Goal: Task Accomplishment & Management: Manage account settings

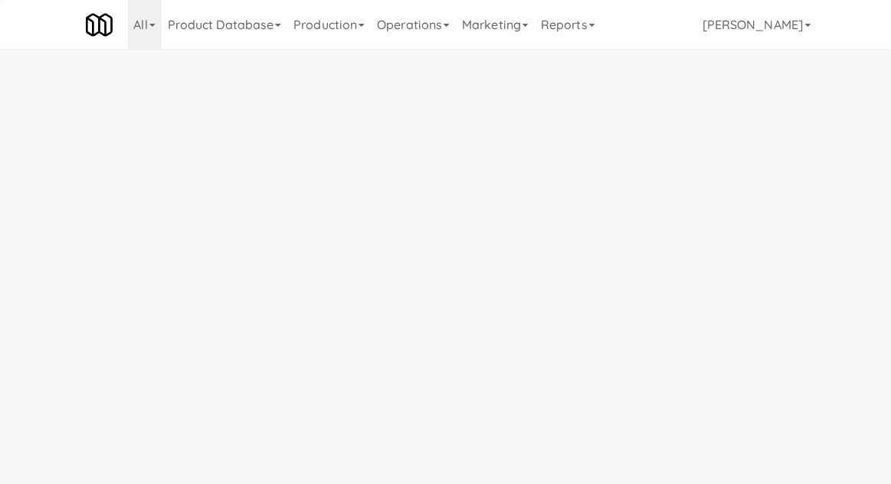
scroll to position [49, 0]
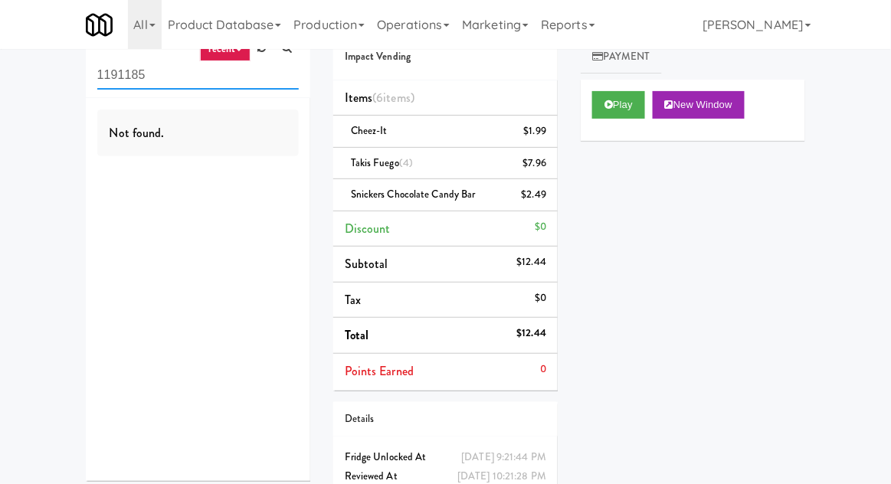
click at [105, 81] on input "1191185" at bounding box center [198, 75] width 202 height 28
click at [98, 77] on input "1191185" at bounding box center [198, 75] width 202 height 28
click at [38, 80] on div "inbox reviewed recent all unclear take inventory issue suspicious failed recent…" at bounding box center [445, 276] width 891 height 541
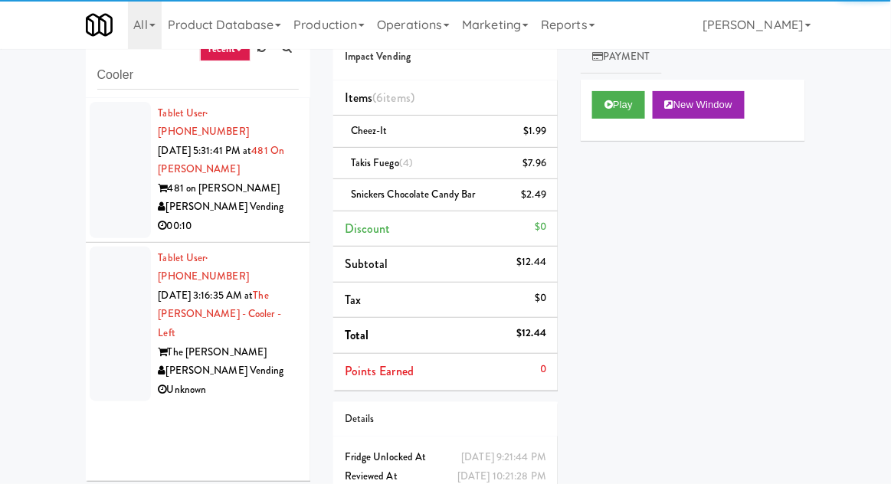
click at [103, 185] on div at bounding box center [120, 170] width 61 height 136
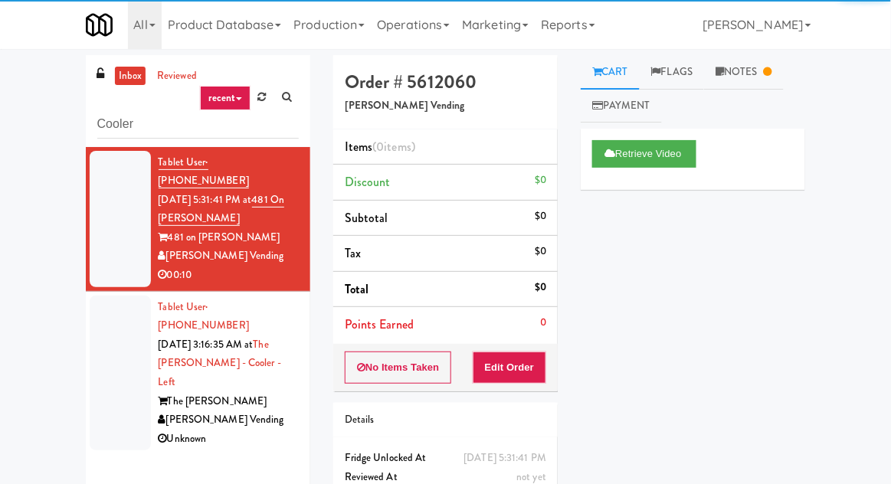
click at [111, 353] on div at bounding box center [120, 374] width 61 height 156
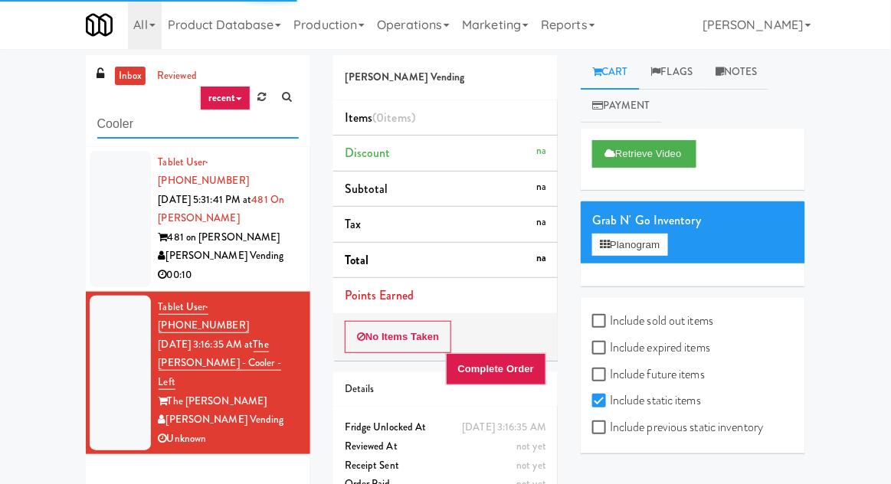
click at [115, 131] on input "Cooler" at bounding box center [198, 124] width 202 height 28
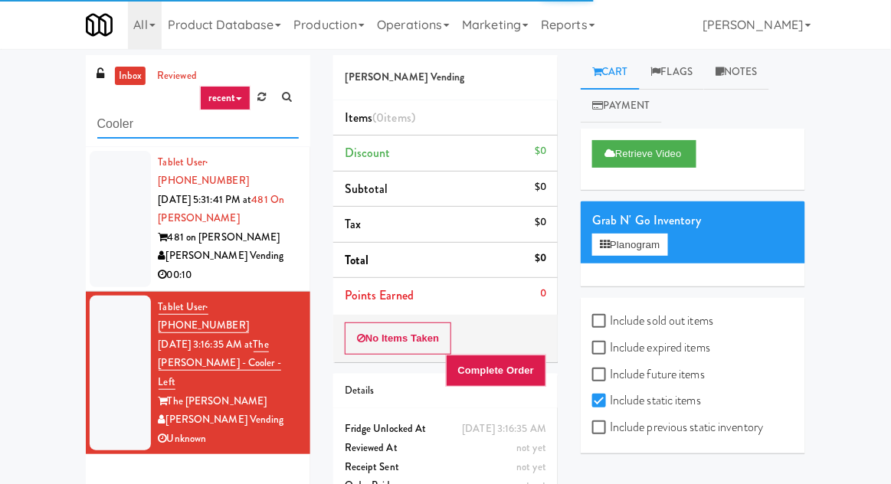
click at [113, 129] on input "Cooler" at bounding box center [198, 124] width 202 height 28
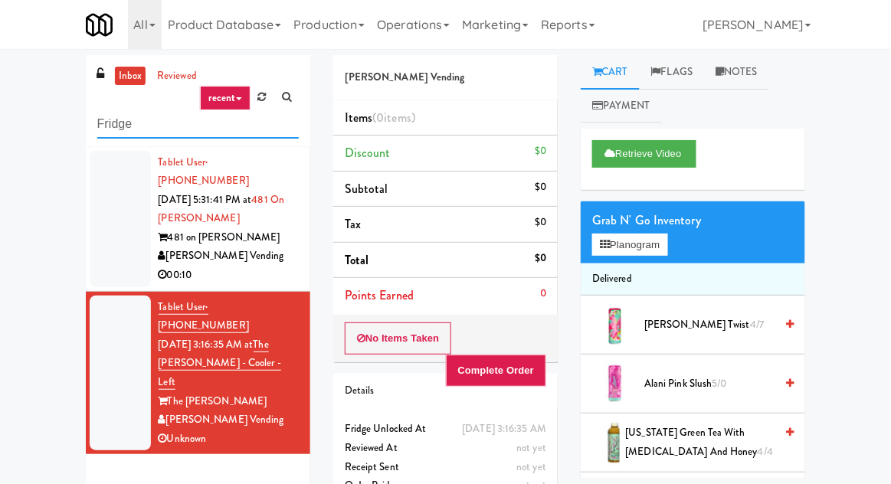
type input "Fridge"
click at [28, 103] on div "inbox reviewed recent all unclear take inventory issue suspicious failed recent…" at bounding box center [445, 298] width 891 height 487
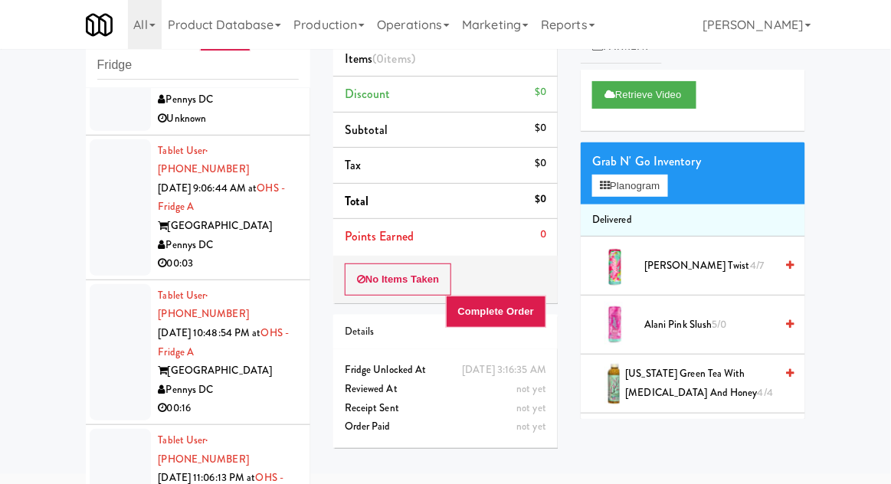
scroll to position [1051, 0]
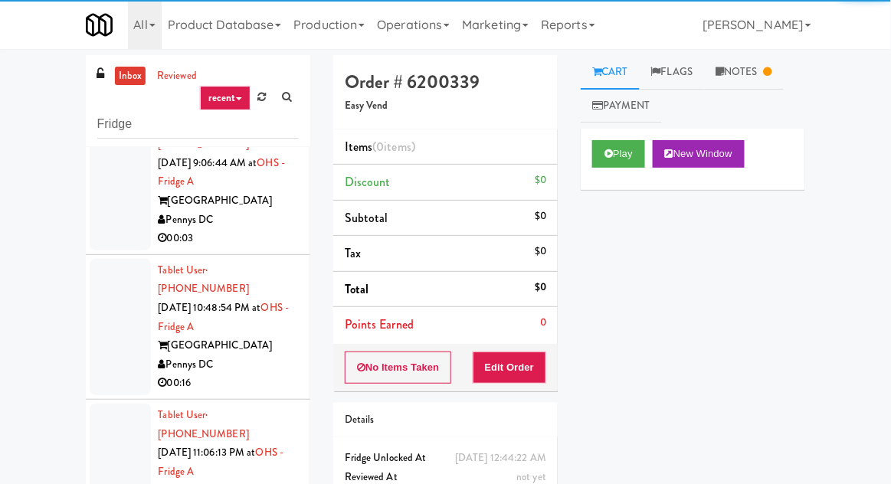
click at [751, 64] on link "Notes" at bounding box center [744, 72] width 80 height 34
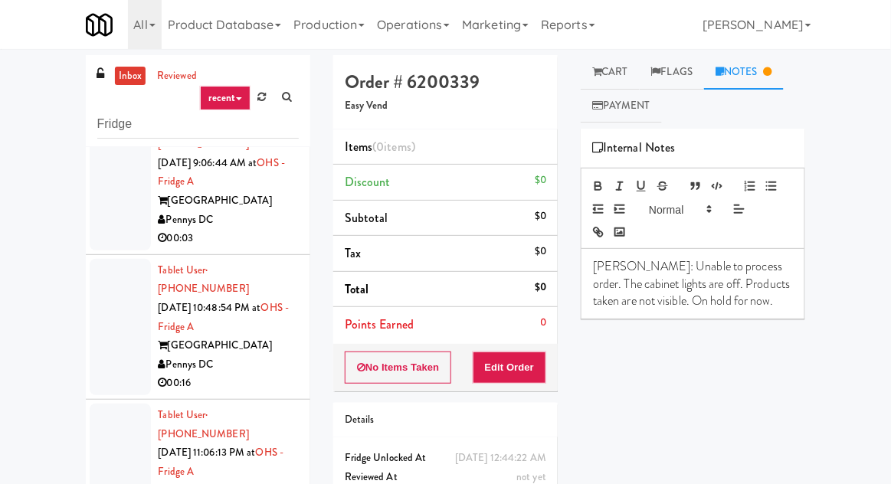
click at [624, 78] on link "Cart" at bounding box center [610, 72] width 59 height 34
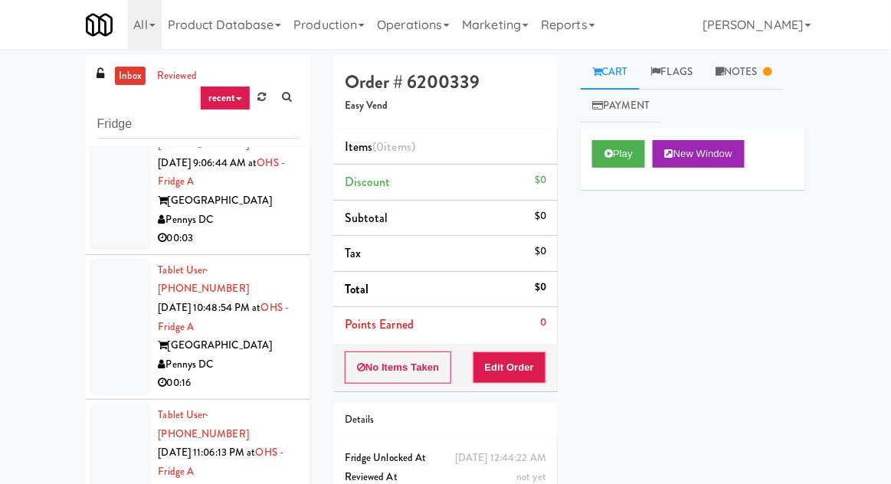
scroll to position [59, 0]
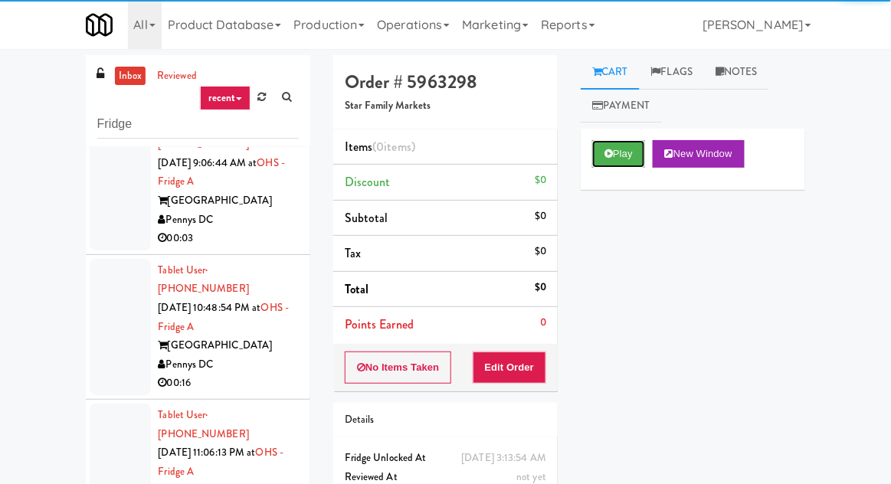
click at [605, 157] on icon at bounding box center [609, 154] width 8 height 10
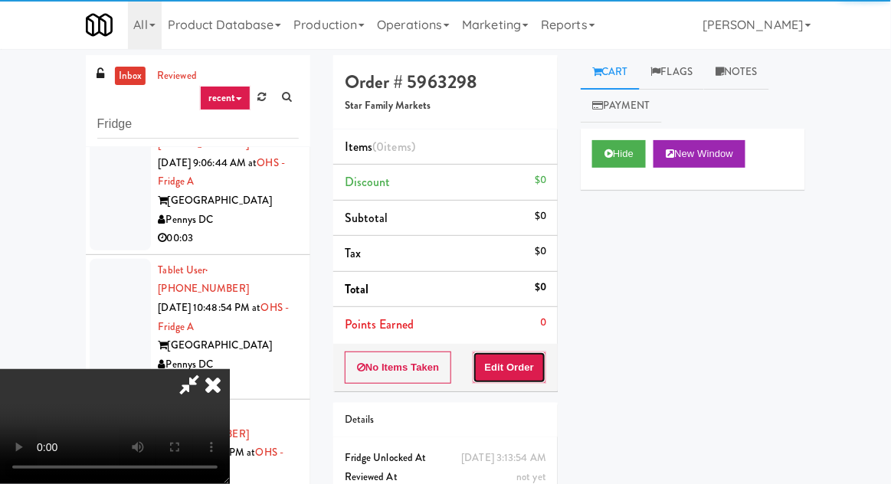
click at [506, 357] on button "Edit Order" at bounding box center [510, 368] width 74 height 32
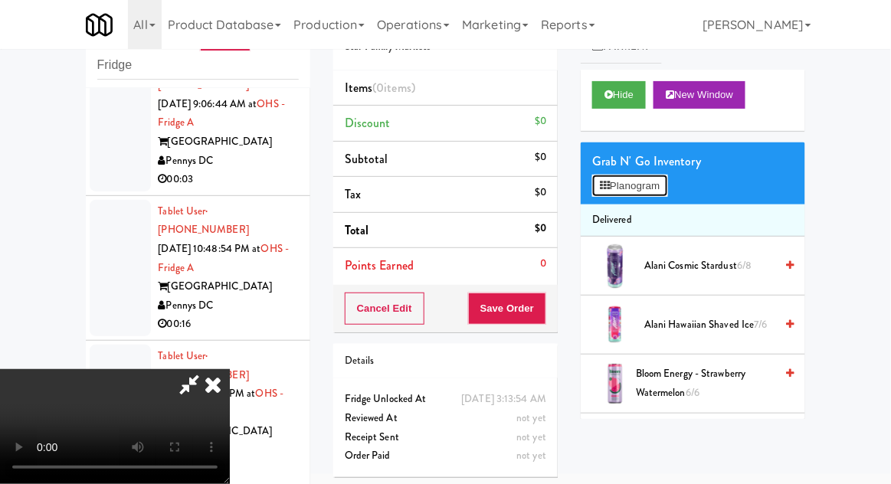
click at [667, 180] on button "Planogram" at bounding box center [629, 186] width 75 height 23
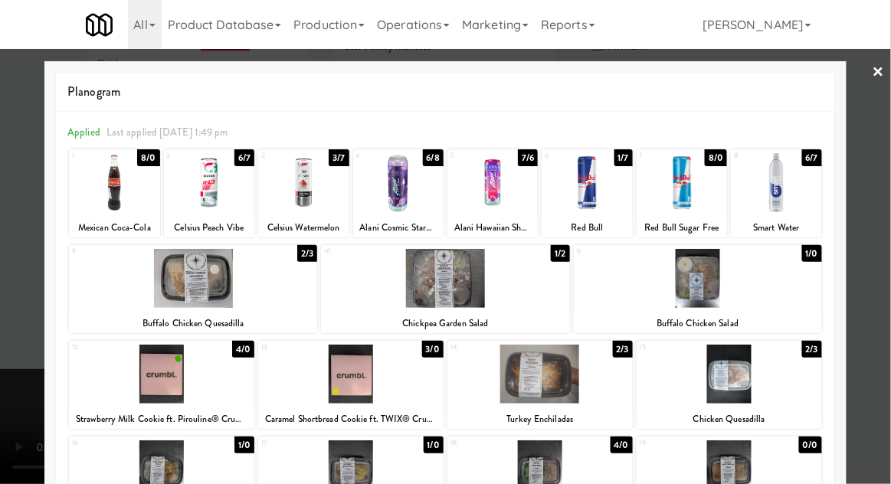
click at [172, 467] on div at bounding box center [161, 470] width 185 height 59
click at [890, 209] on div at bounding box center [445, 242] width 891 height 484
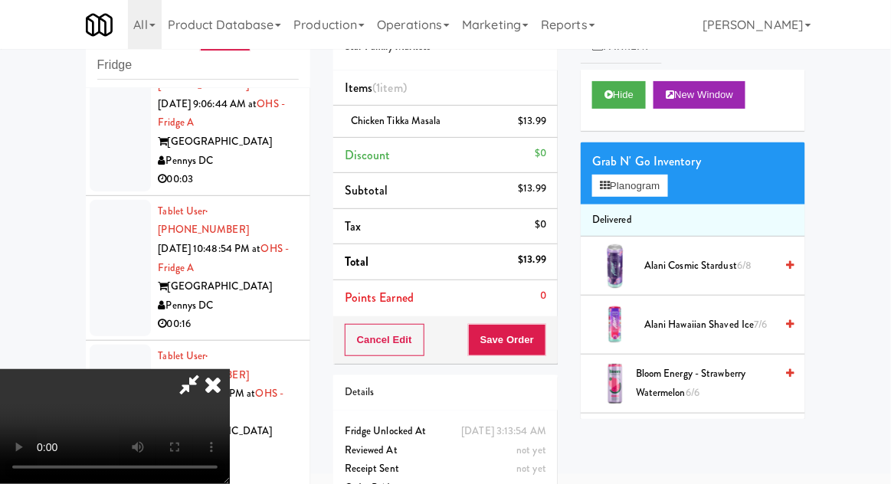
scroll to position [56, 0]
click at [666, 175] on button "Planogram" at bounding box center [629, 186] width 75 height 23
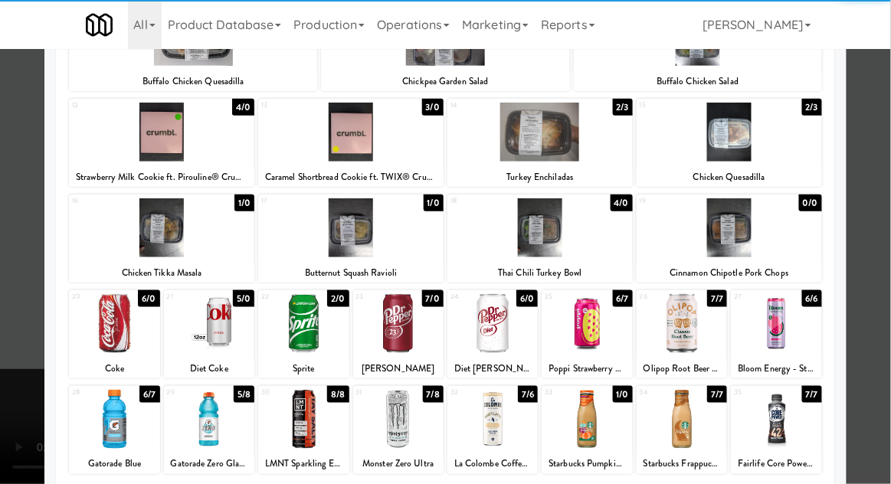
scroll to position [290, 0]
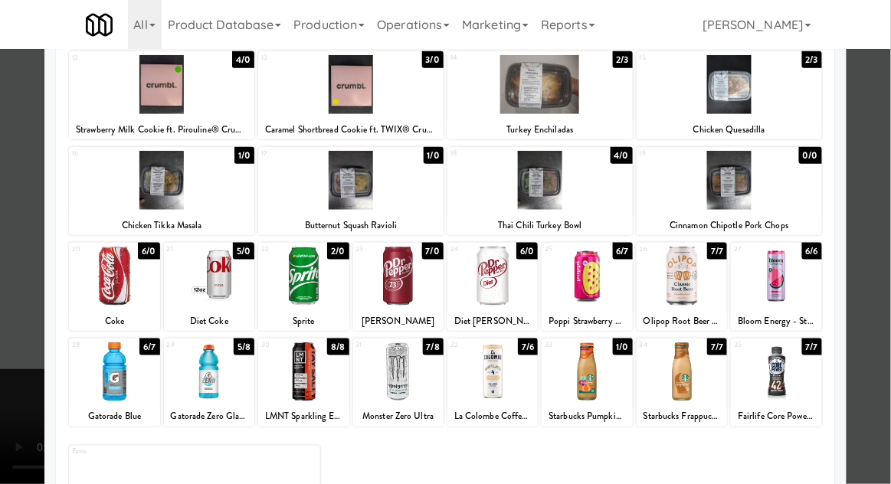
click at [1, 401] on div at bounding box center [445, 242] width 891 height 484
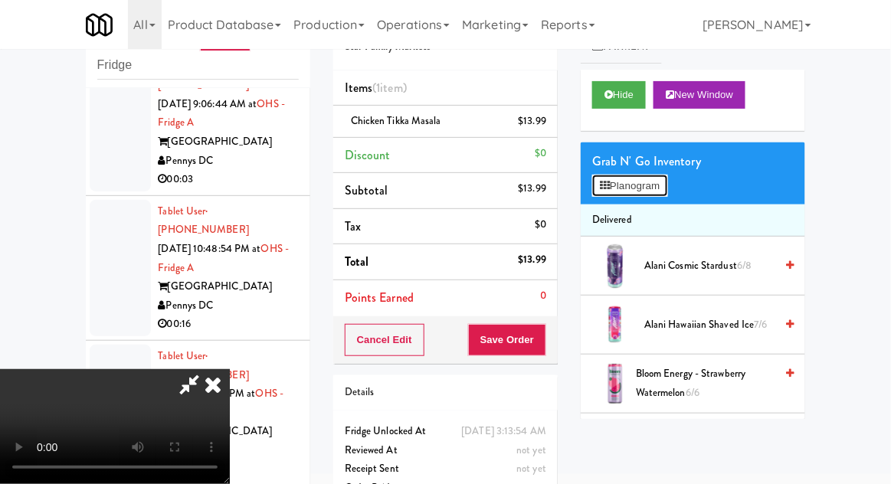
click at [657, 194] on button "Planogram" at bounding box center [629, 186] width 75 height 23
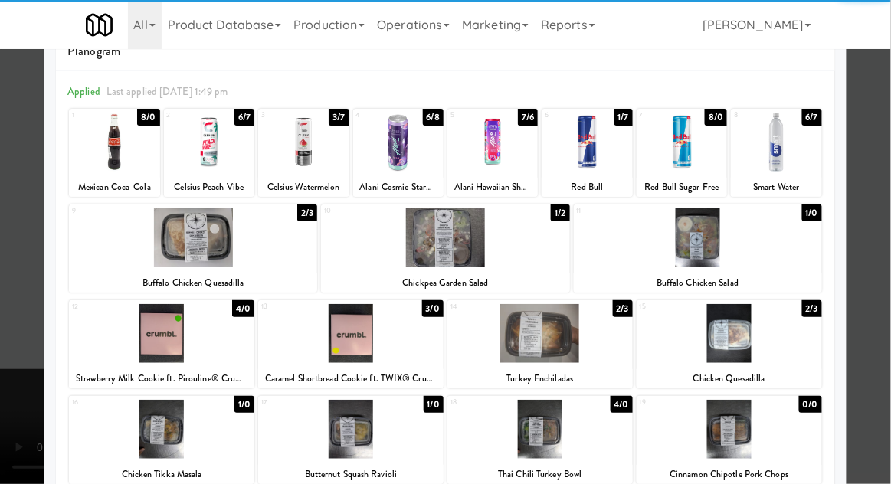
scroll to position [95, 0]
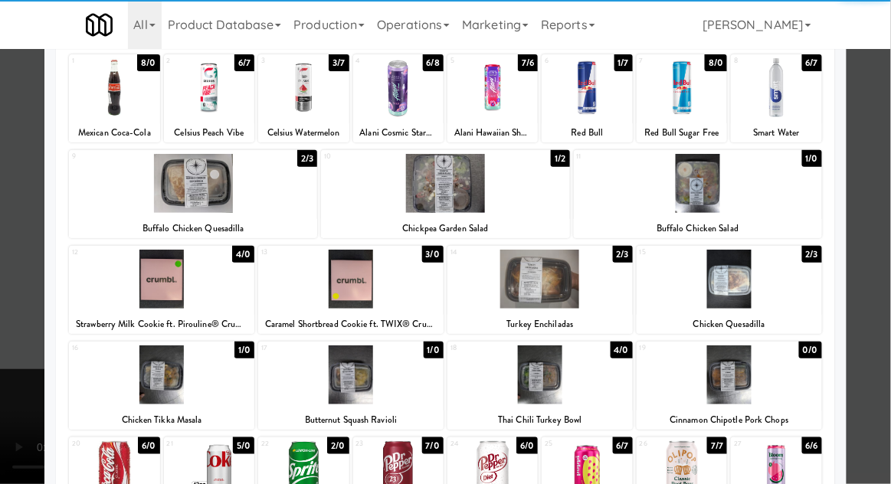
click at [340, 369] on div at bounding box center [350, 375] width 185 height 59
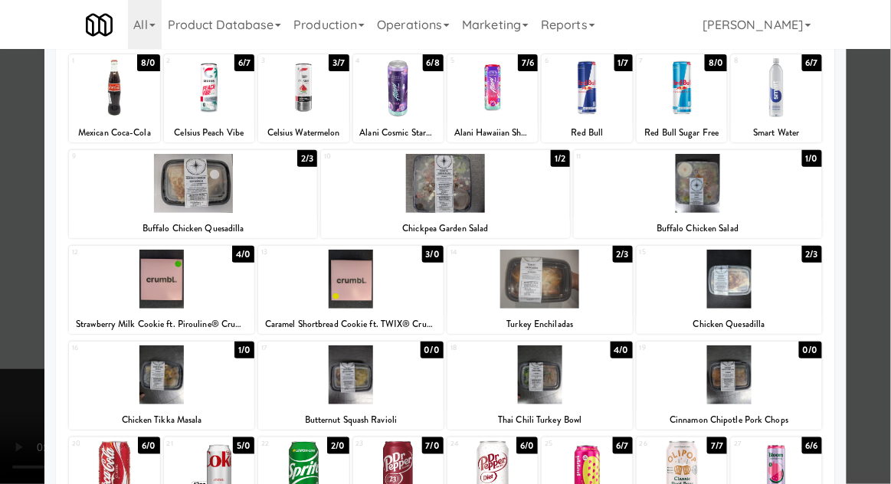
click at [880, 210] on div at bounding box center [445, 242] width 891 height 484
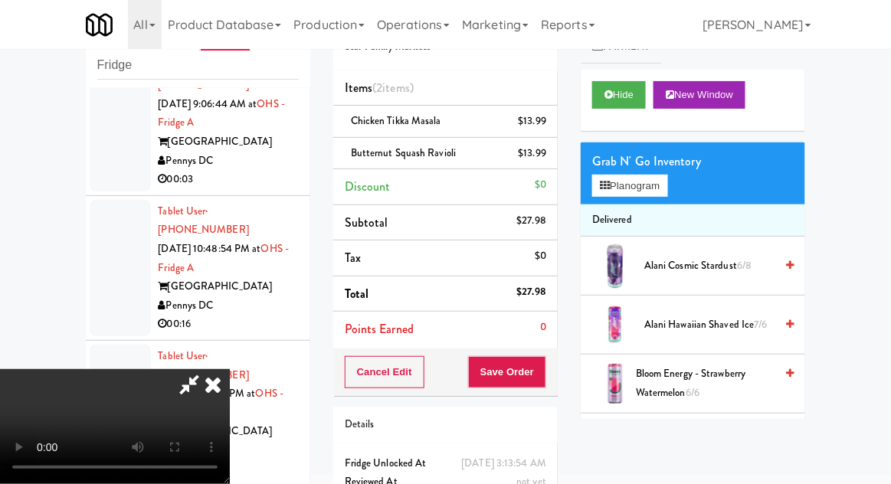
scroll to position [56, 0]
click at [647, 182] on button "Planogram" at bounding box center [629, 186] width 75 height 23
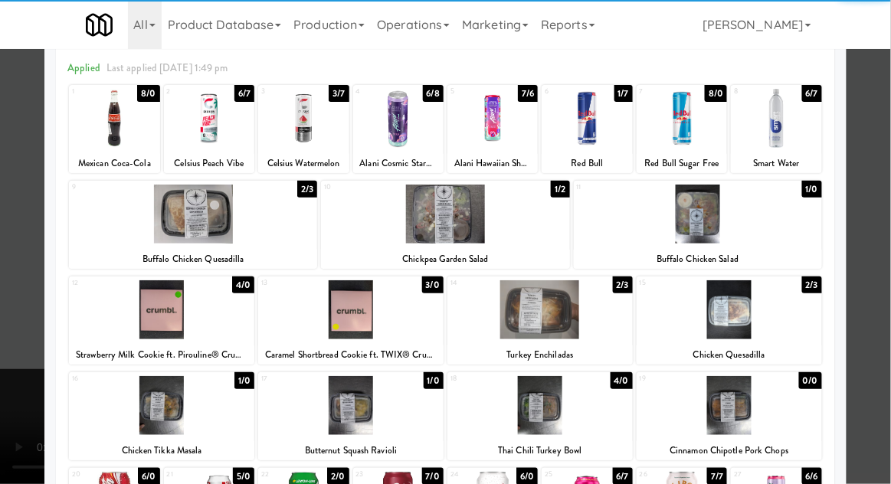
scroll to position [125, 0]
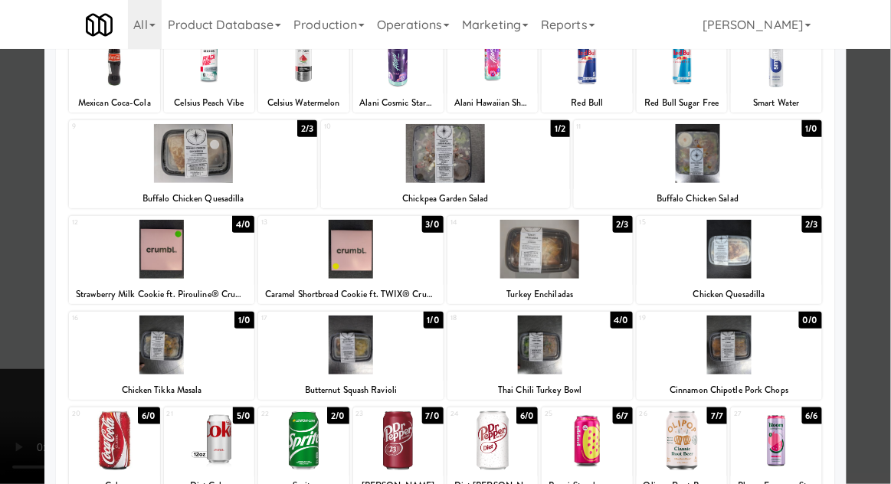
click at [529, 359] on div at bounding box center [539, 345] width 185 height 59
click at [883, 215] on div at bounding box center [445, 242] width 891 height 484
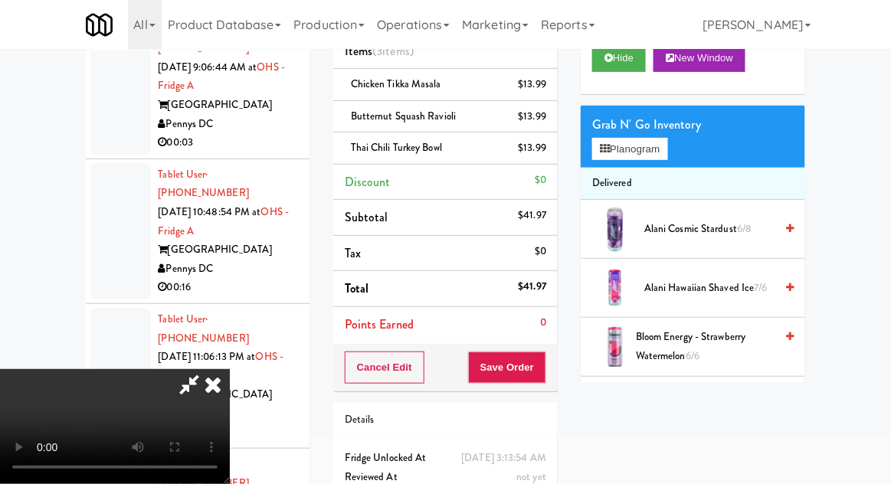
scroll to position [102, 0]
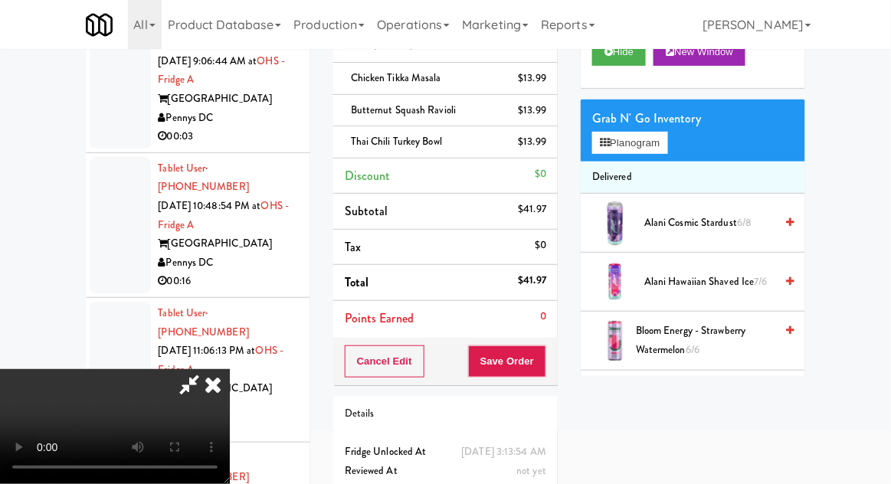
click at [555, 359] on div "Cancel Edit Save Order" at bounding box center [445, 362] width 225 height 48
click at [543, 365] on button "Save Order" at bounding box center [507, 362] width 78 height 32
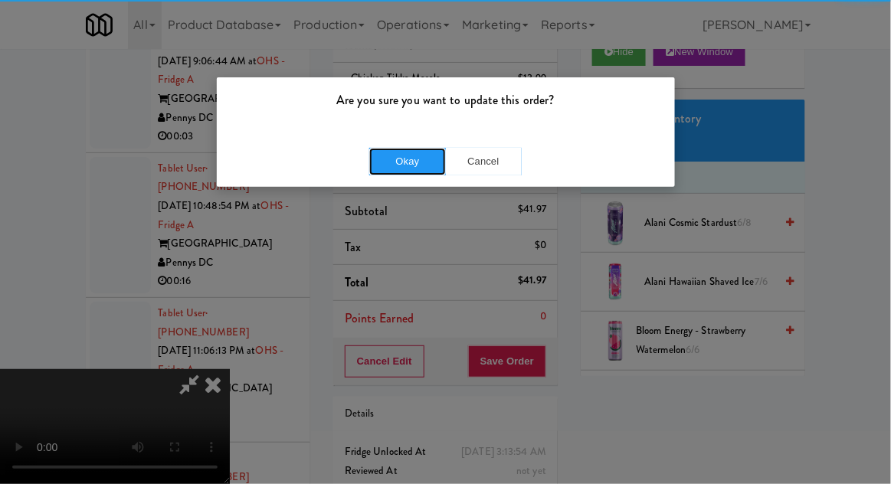
click at [391, 148] on button "Okay" at bounding box center [407, 162] width 77 height 28
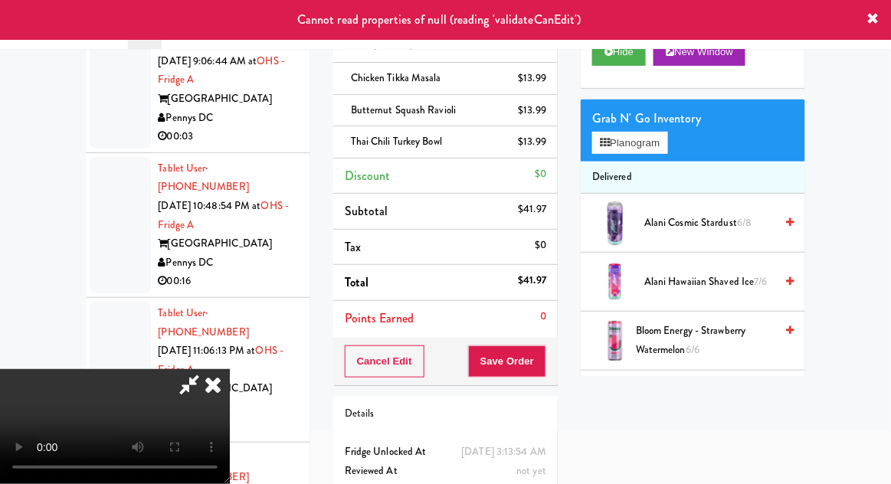
scroll to position [0, 0]
click at [539, 63] on li "Chicken Tikka Masala $13.99" at bounding box center [445, 79] width 225 height 32
click at [207, 369] on icon at bounding box center [189, 384] width 35 height 31
click at [230, 369] on icon at bounding box center [213, 384] width 34 height 31
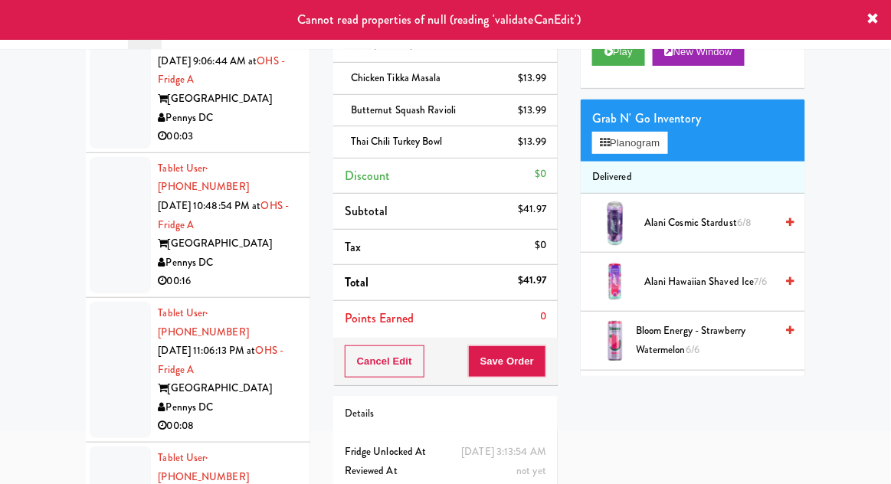
click at [107, 302] on div at bounding box center [120, 370] width 61 height 136
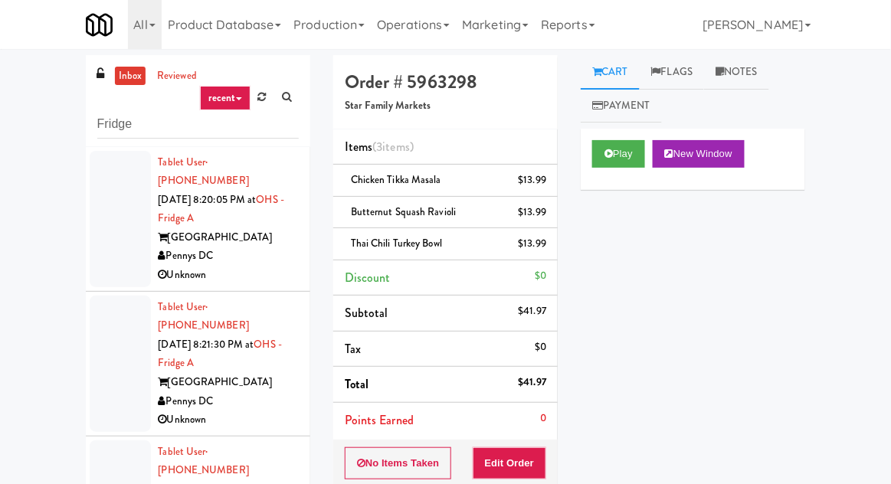
click at [126, 77] on link "inbox" at bounding box center [130, 76] width 31 height 19
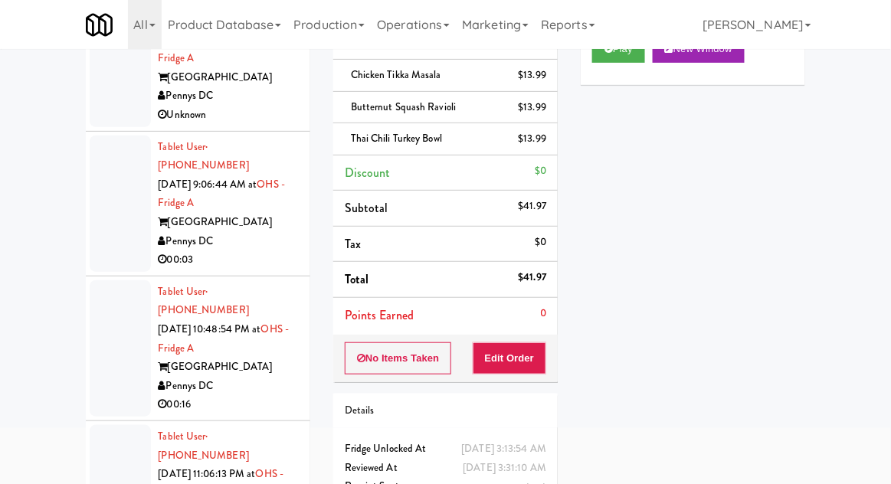
scroll to position [175, 0]
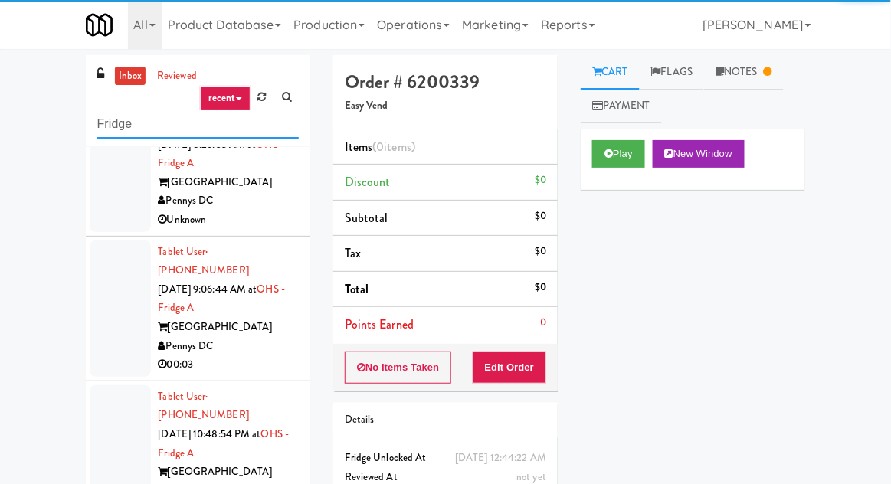
click at [113, 123] on input "Fridge" at bounding box center [198, 124] width 202 height 28
click at [103, 117] on input "Fridge" at bounding box center [198, 124] width 202 height 28
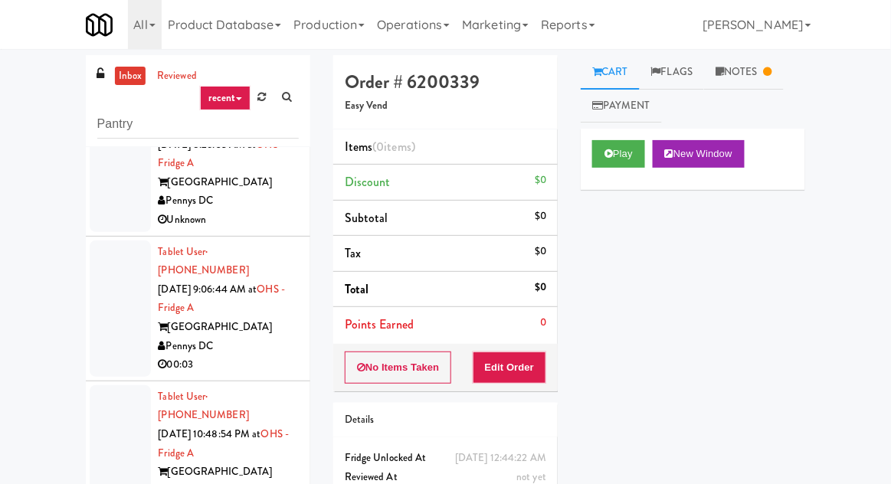
click at [42, 87] on div "inbox reviewed recent all unclear take inventory issue suspicious failed recent…" at bounding box center [445, 336] width 891 height 563
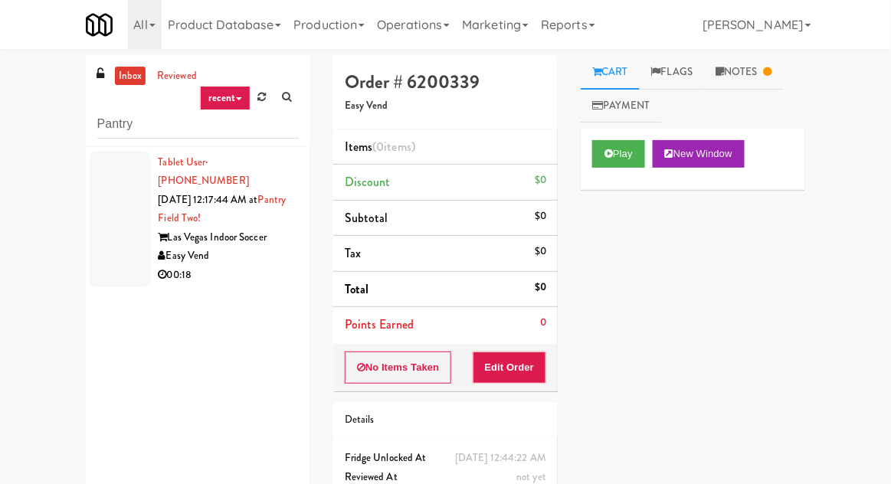
click at [118, 221] on div at bounding box center [120, 219] width 61 height 136
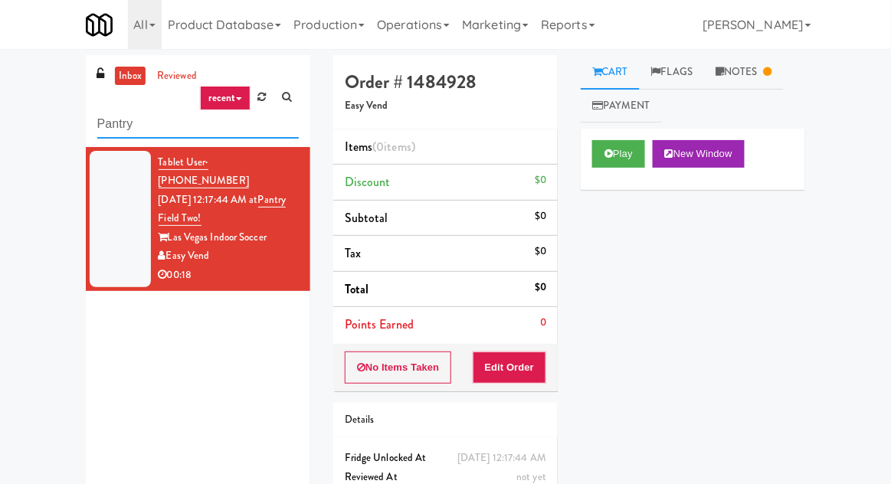
click at [113, 127] on input "Pantry" at bounding box center [198, 124] width 202 height 28
click at [113, 129] on input "Pantry" at bounding box center [198, 124] width 202 height 28
click at [110, 131] on input "Pantry" at bounding box center [198, 124] width 202 height 28
click at [41, 85] on div "inbox reviewed recent all unclear take inventory issue suspicious failed recent…" at bounding box center [445, 301] width 891 height 493
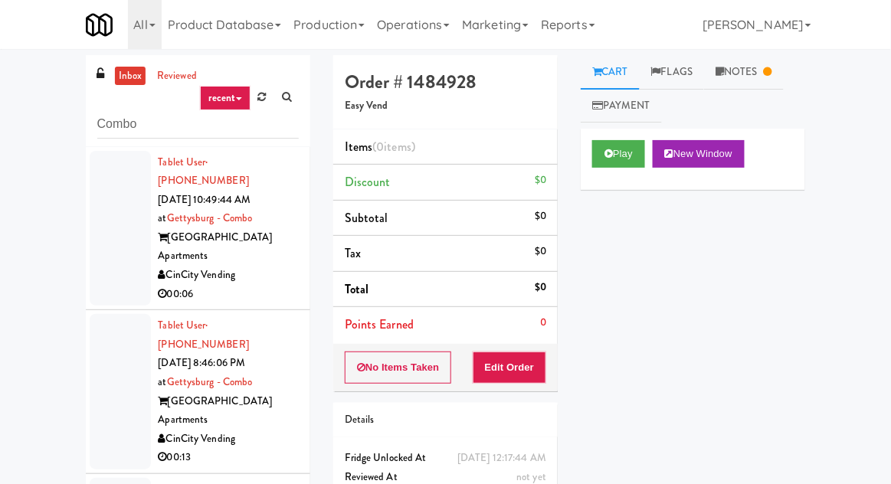
click at [118, 243] on div at bounding box center [120, 229] width 61 height 156
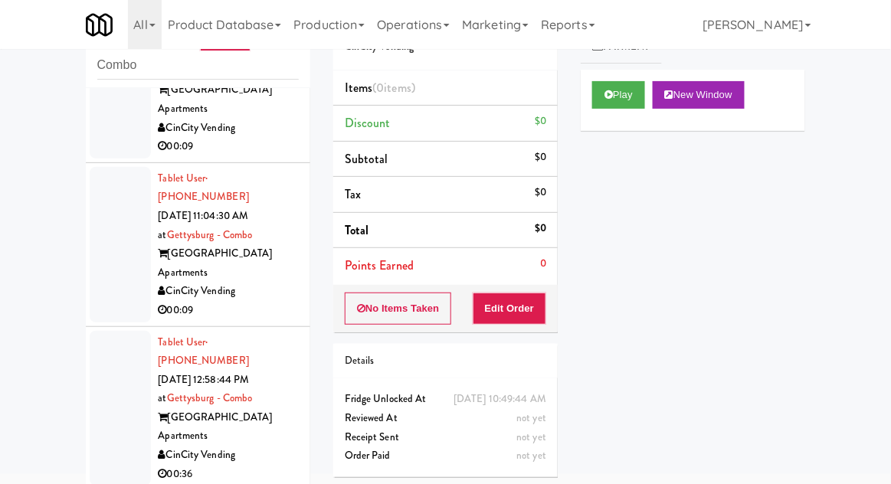
scroll to position [440, 0]
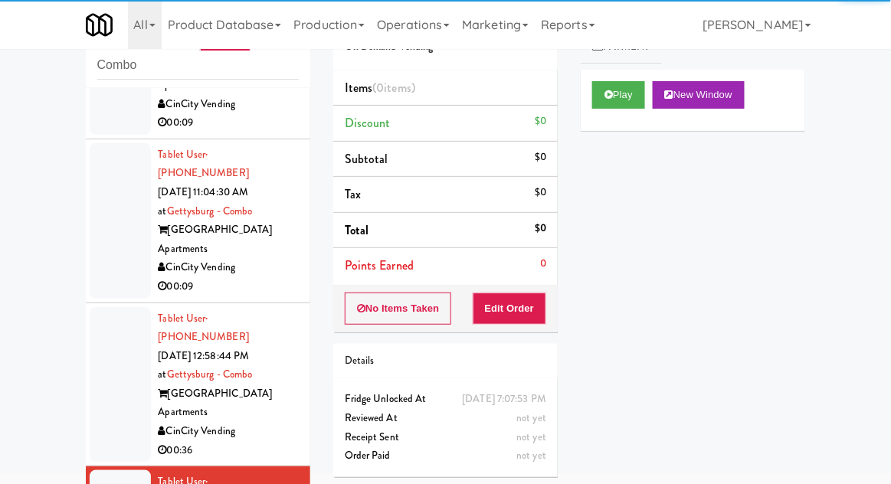
scroll to position [58, 0]
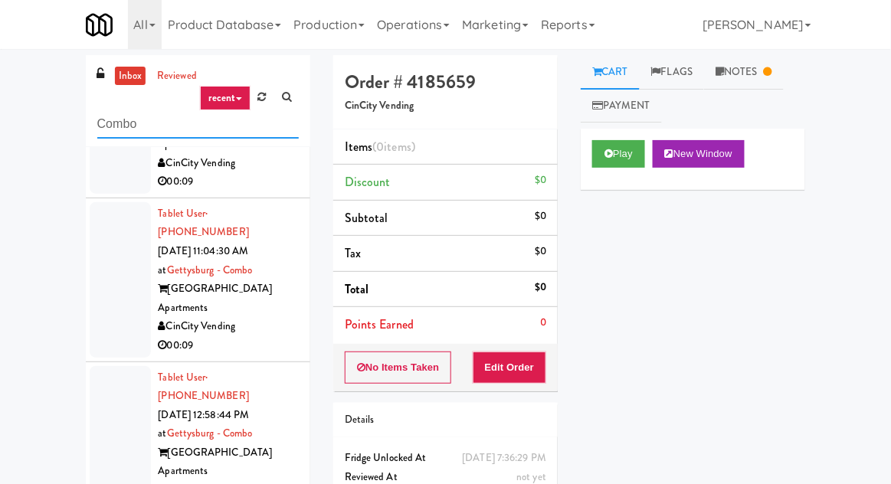
click at [115, 129] on input "Combo" at bounding box center [198, 124] width 202 height 28
click at [103, 122] on input "Combo" at bounding box center [198, 124] width 202 height 28
type input "Ambient"
click at [20, 122] on div "inbox reviewed recent all unclear take inventory issue suspicious failed recent…" at bounding box center [445, 336] width 891 height 563
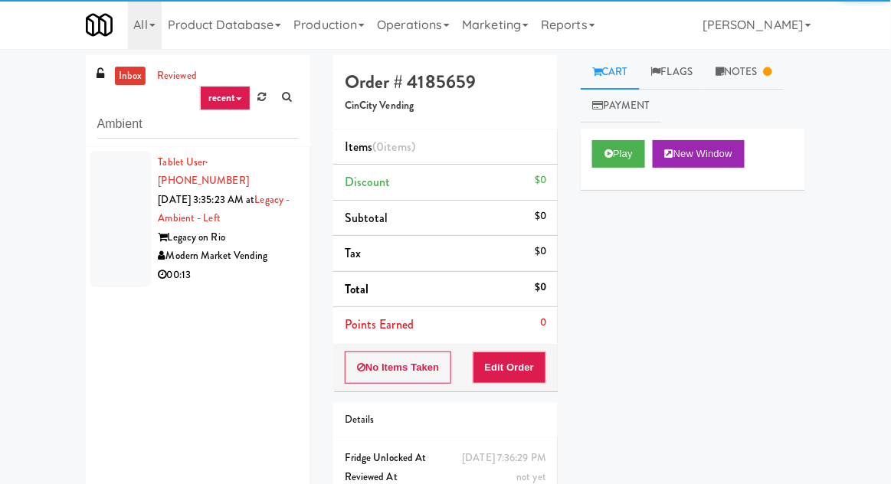
click at [108, 247] on div at bounding box center [120, 219] width 61 height 136
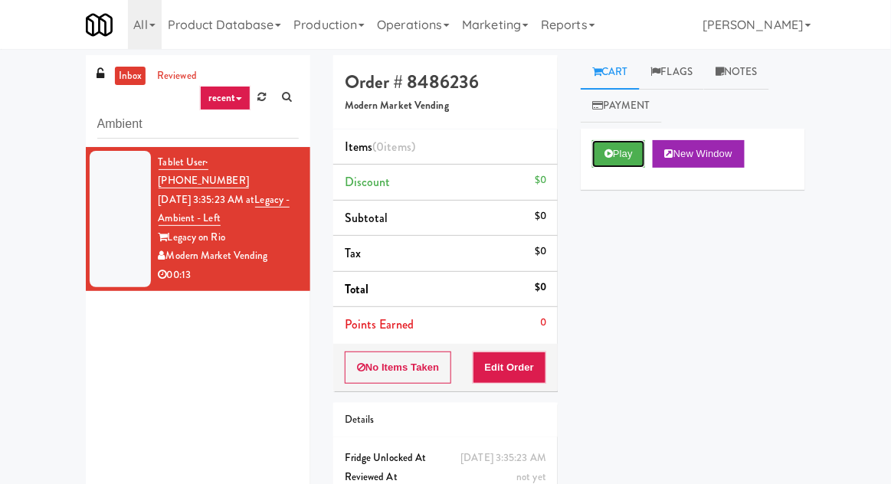
click at [592, 159] on button "Play" at bounding box center [618, 154] width 53 height 28
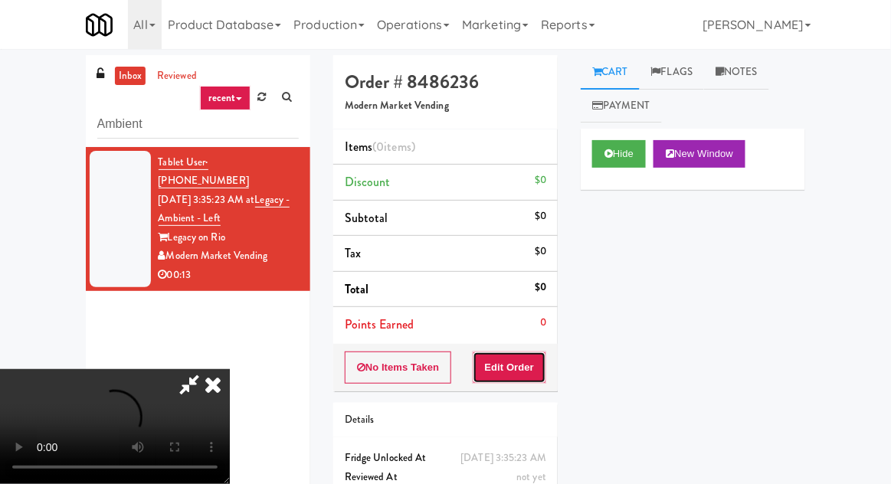
click at [520, 354] on button "Edit Order" at bounding box center [510, 368] width 74 height 32
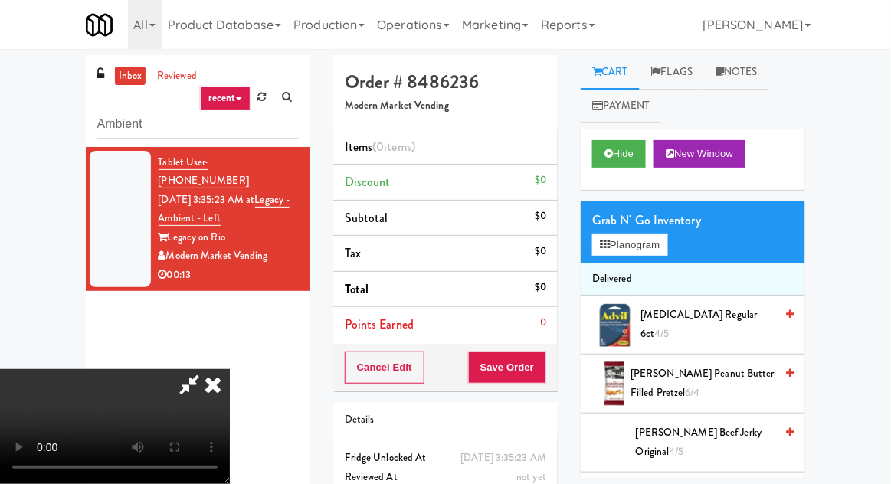
scroll to position [56, 0]
click at [715, 326] on span "[MEDICAL_DATA] Regular 6ct 4/5" at bounding box center [708, 325] width 134 height 38
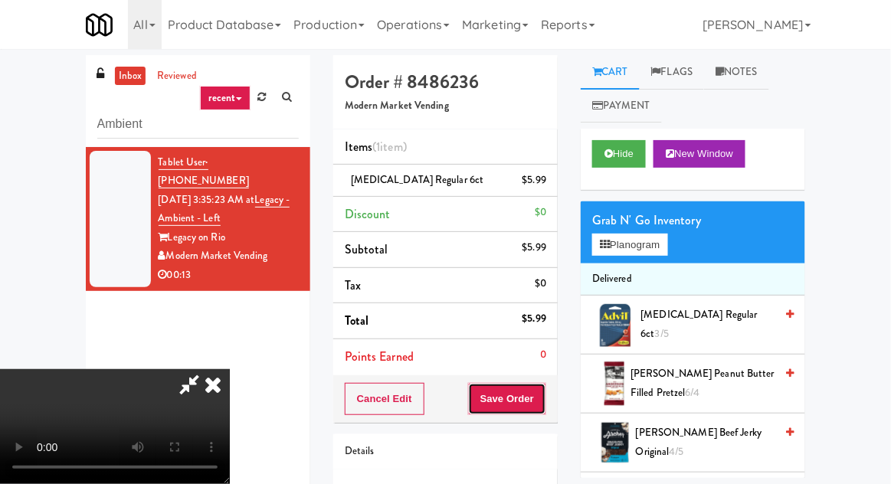
click at [546, 399] on button "Save Order" at bounding box center [507, 399] width 78 height 32
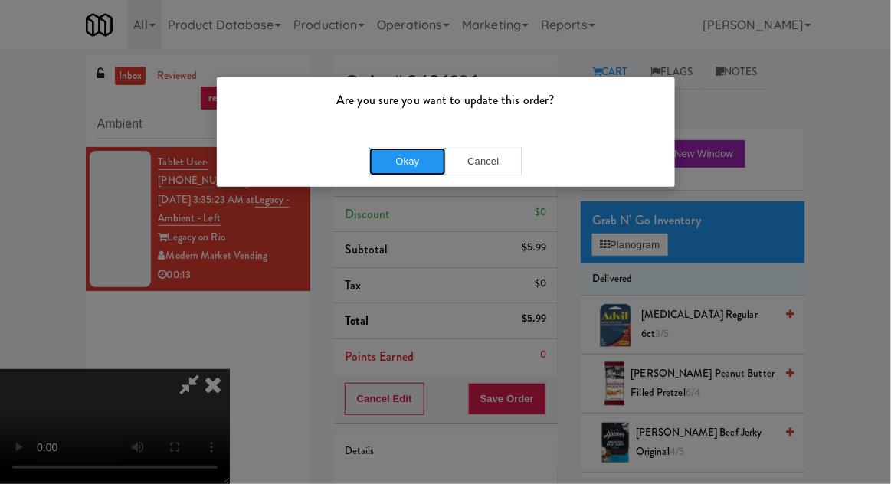
click at [388, 148] on button "Okay" at bounding box center [407, 162] width 77 height 28
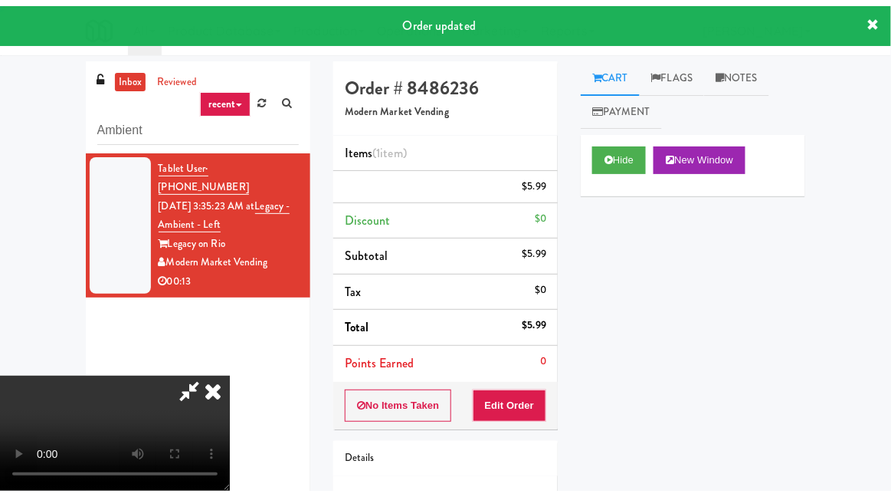
scroll to position [0, 0]
